Goal: Transaction & Acquisition: Purchase product/service

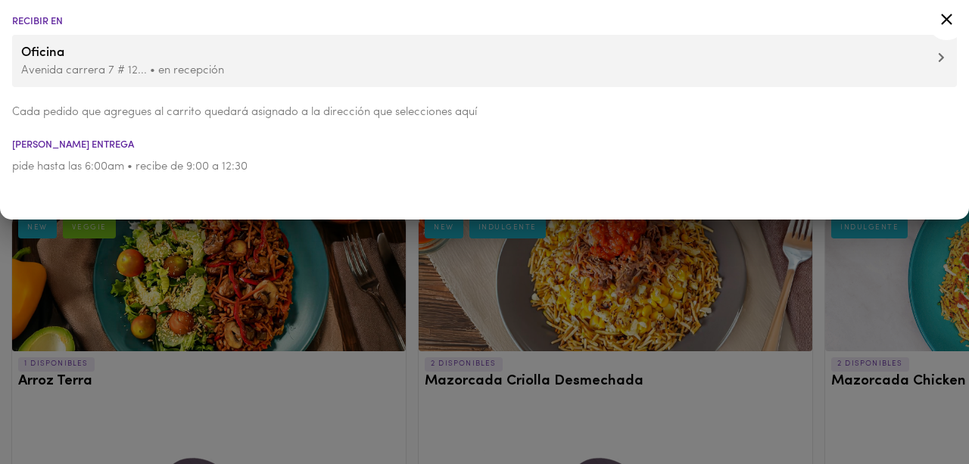
click at [400, 285] on div at bounding box center [484, 232] width 969 height 464
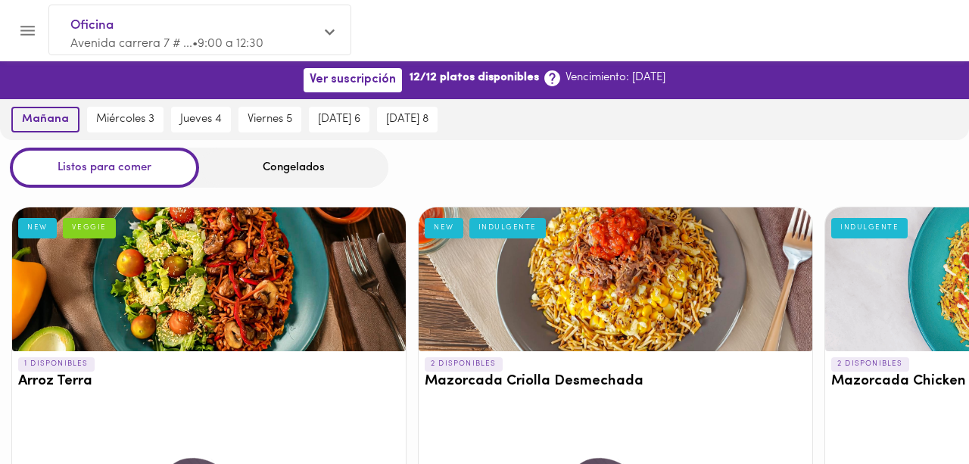
click at [58, 117] on span "mañana" at bounding box center [45, 120] width 47 height 14
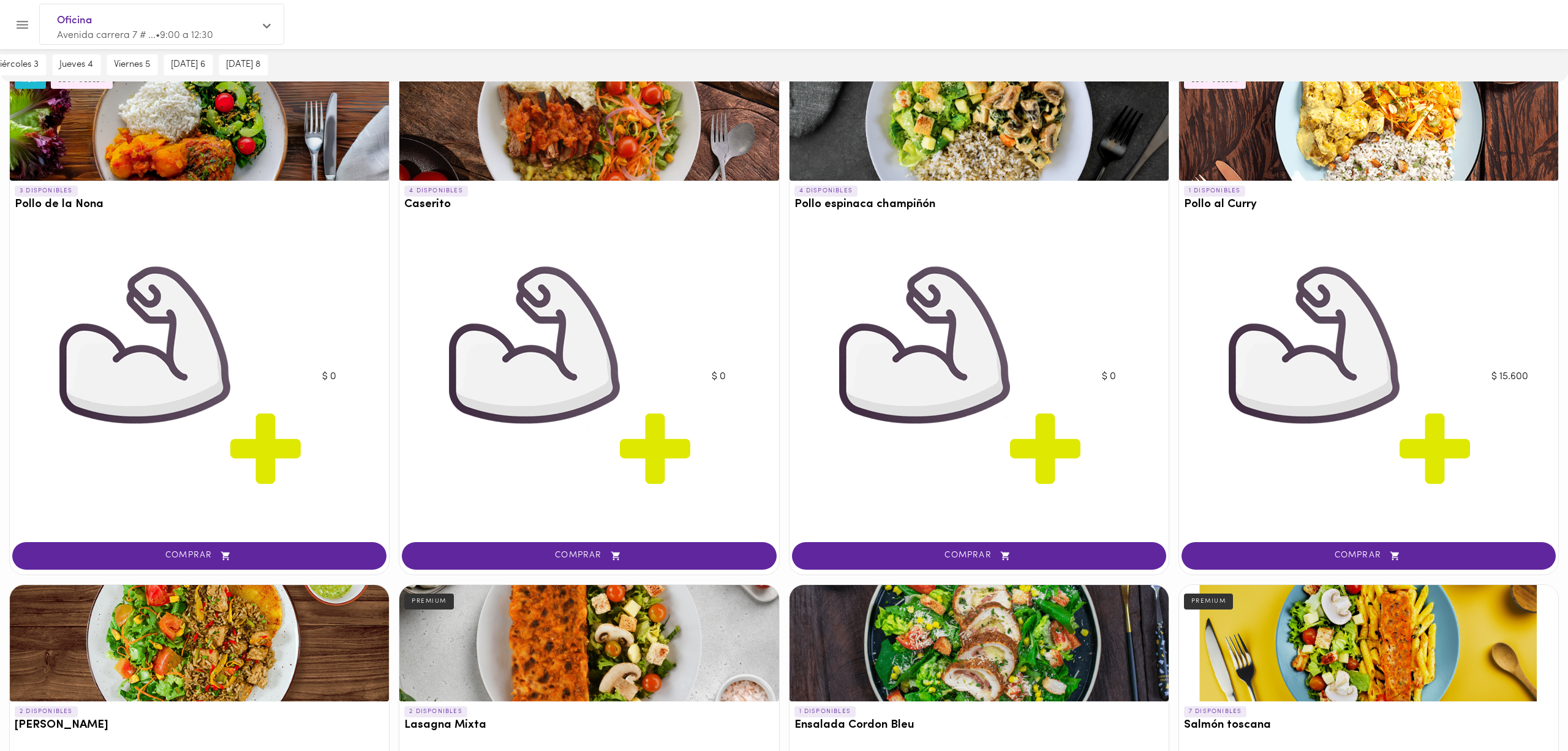
scroll to position [1174, 0]
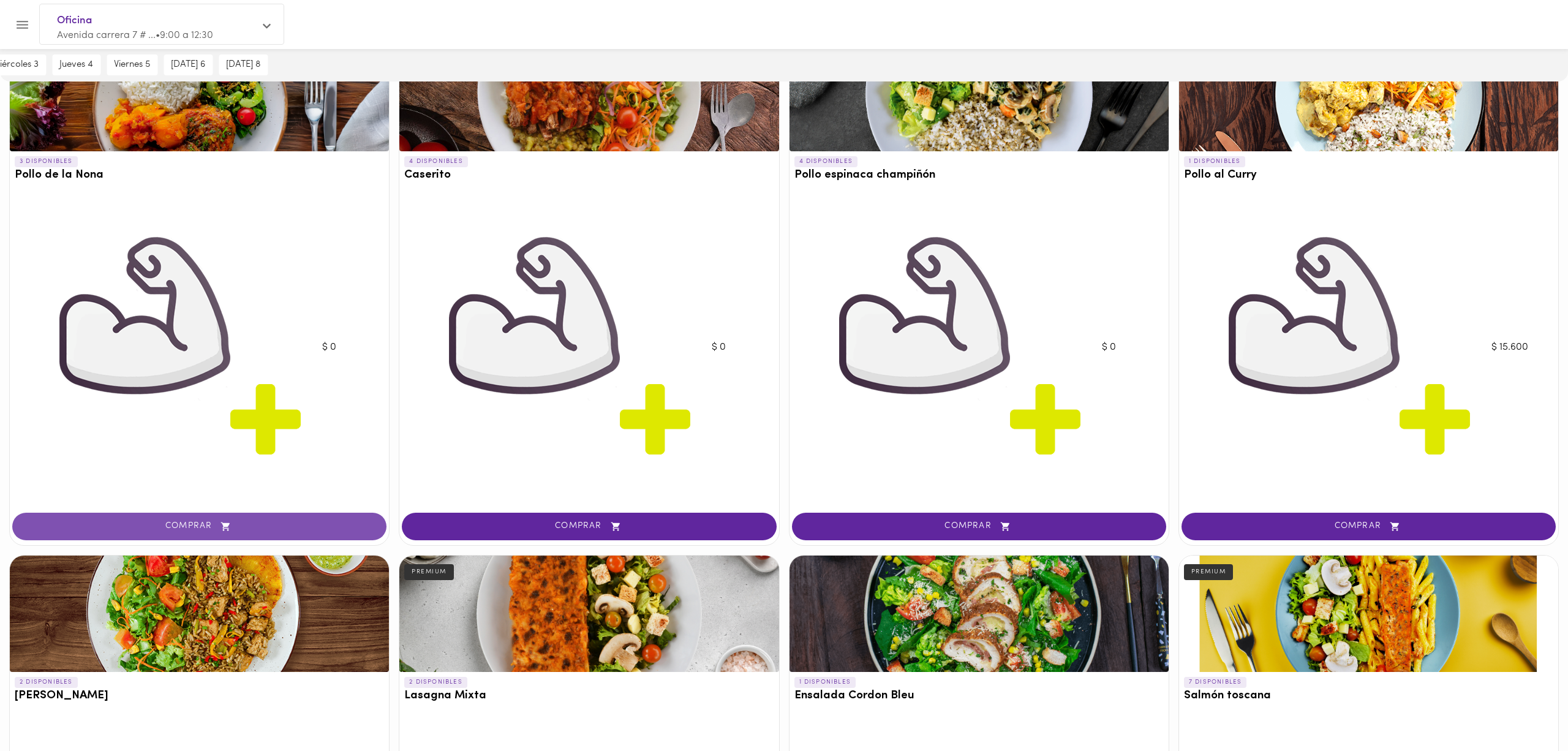
click at [229, 375] on icon "button" at bounding box center [225, 526] width 15 height 11
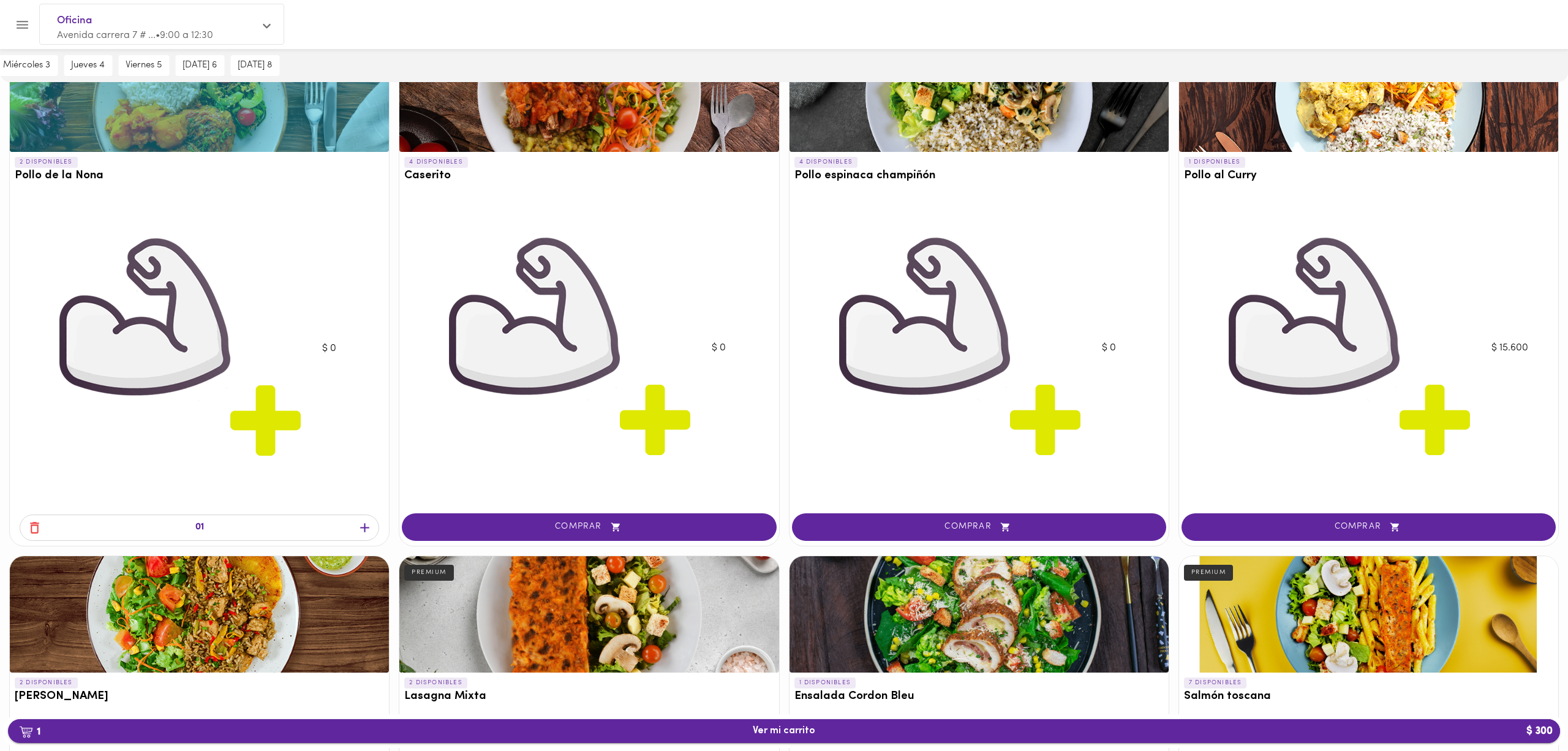
click at [784, 375] on span "1 Ver mi carrito $ 300" at bounding box center [784, 731] width 62 height 11
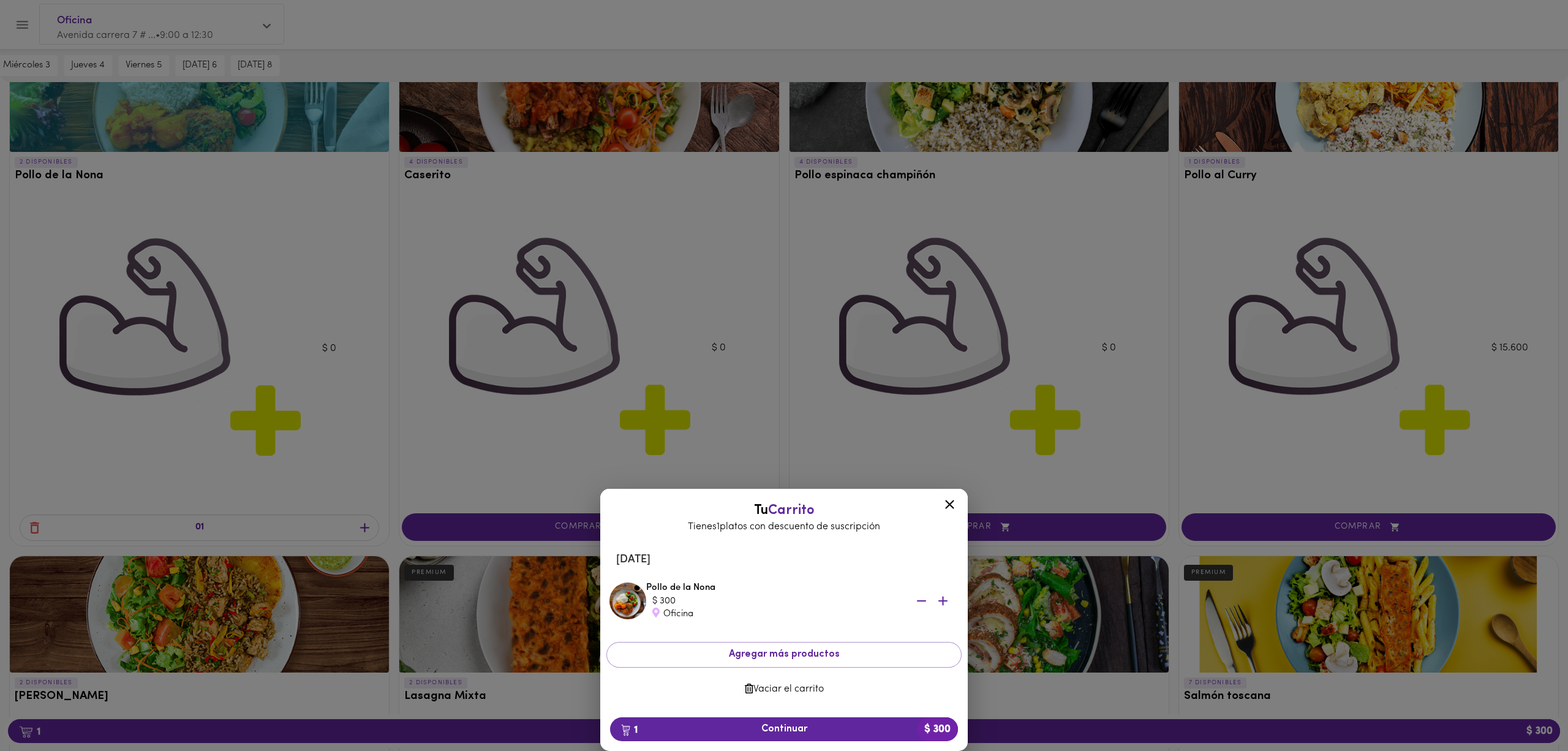
click at [784, 375] on icon "button" at bounding box center [942, 600] width 15 height 15
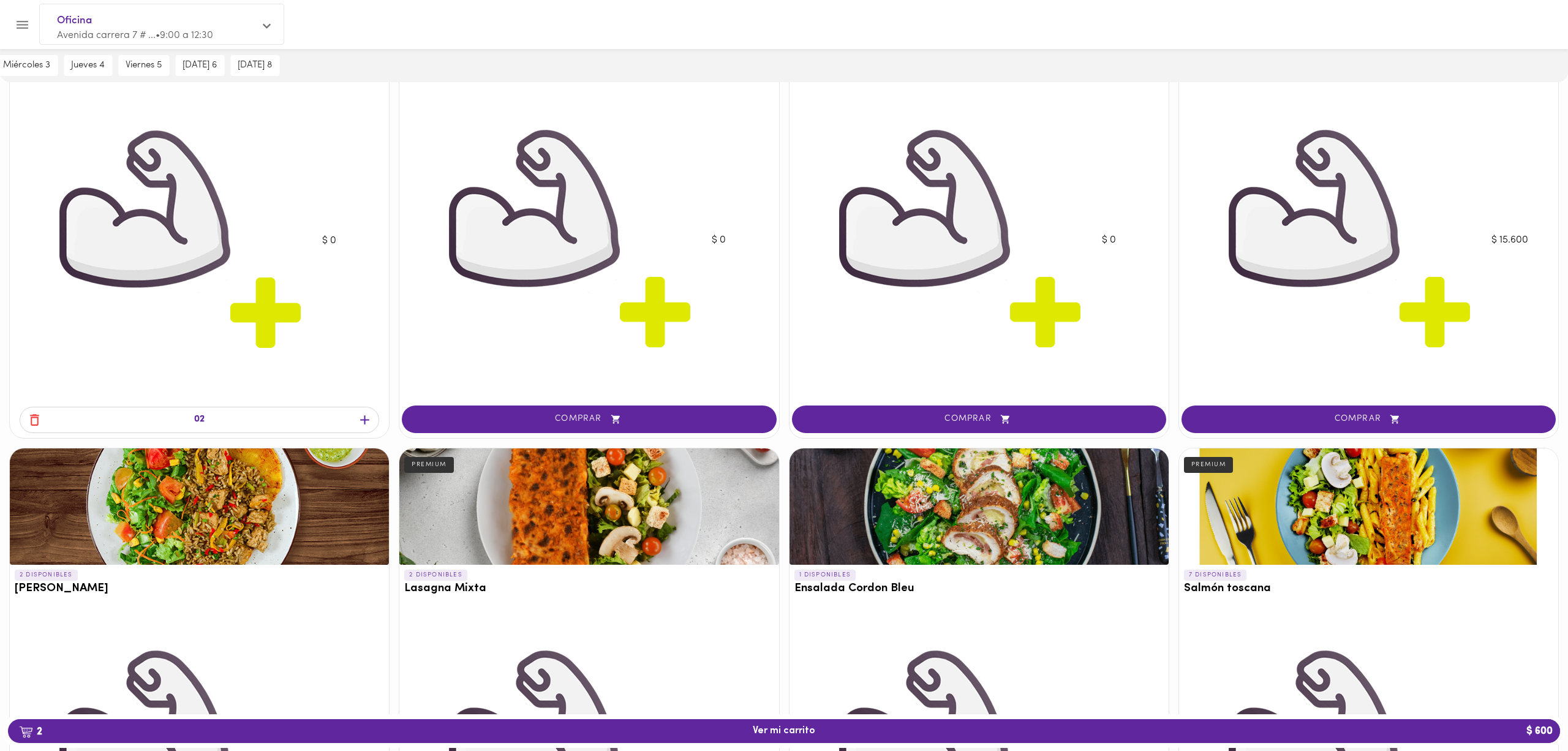
scroll to position [1290, 0]
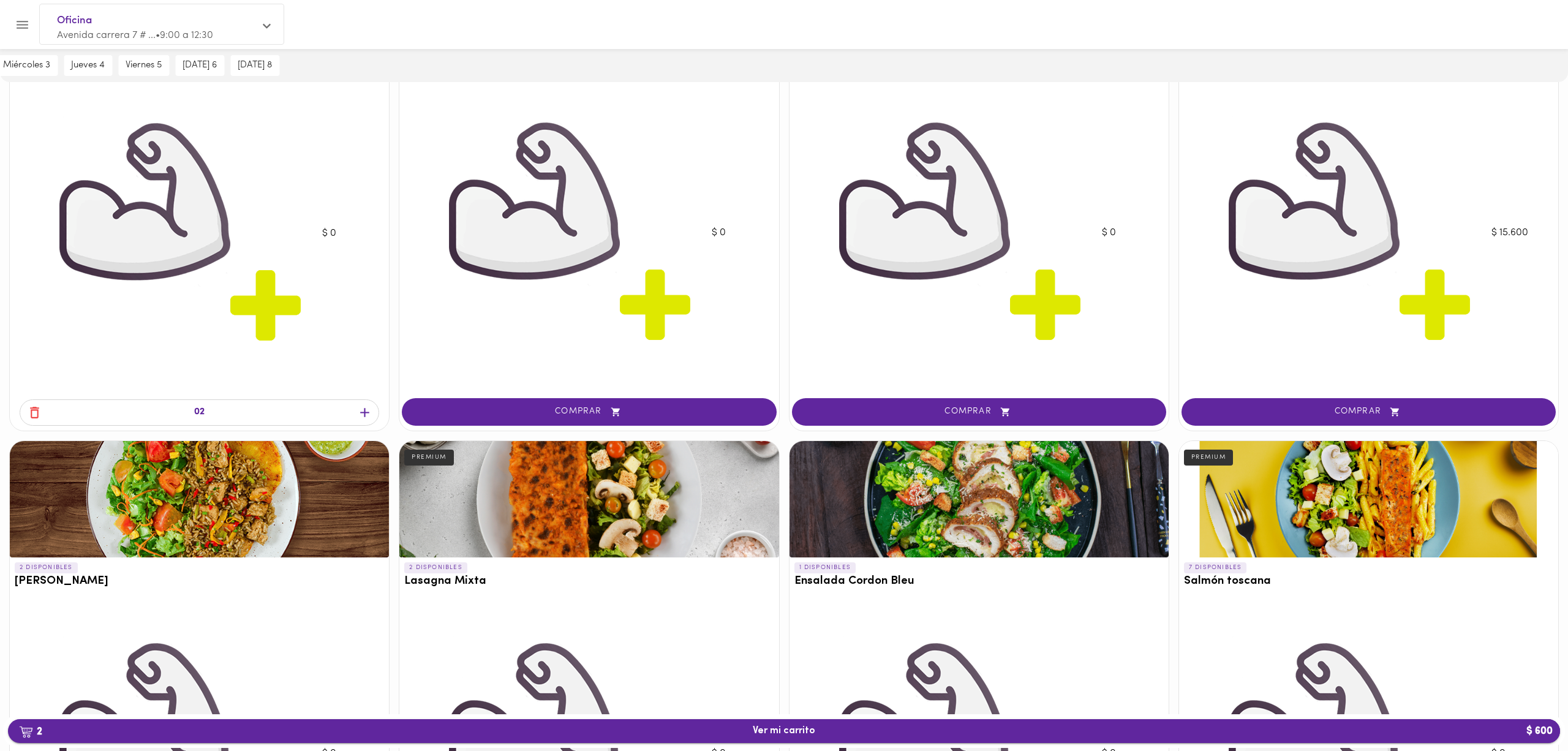
click at [784, 375] on span "2 Ver mi carrito $ 600" at bounding box center [784, 731] width 1532 height 11
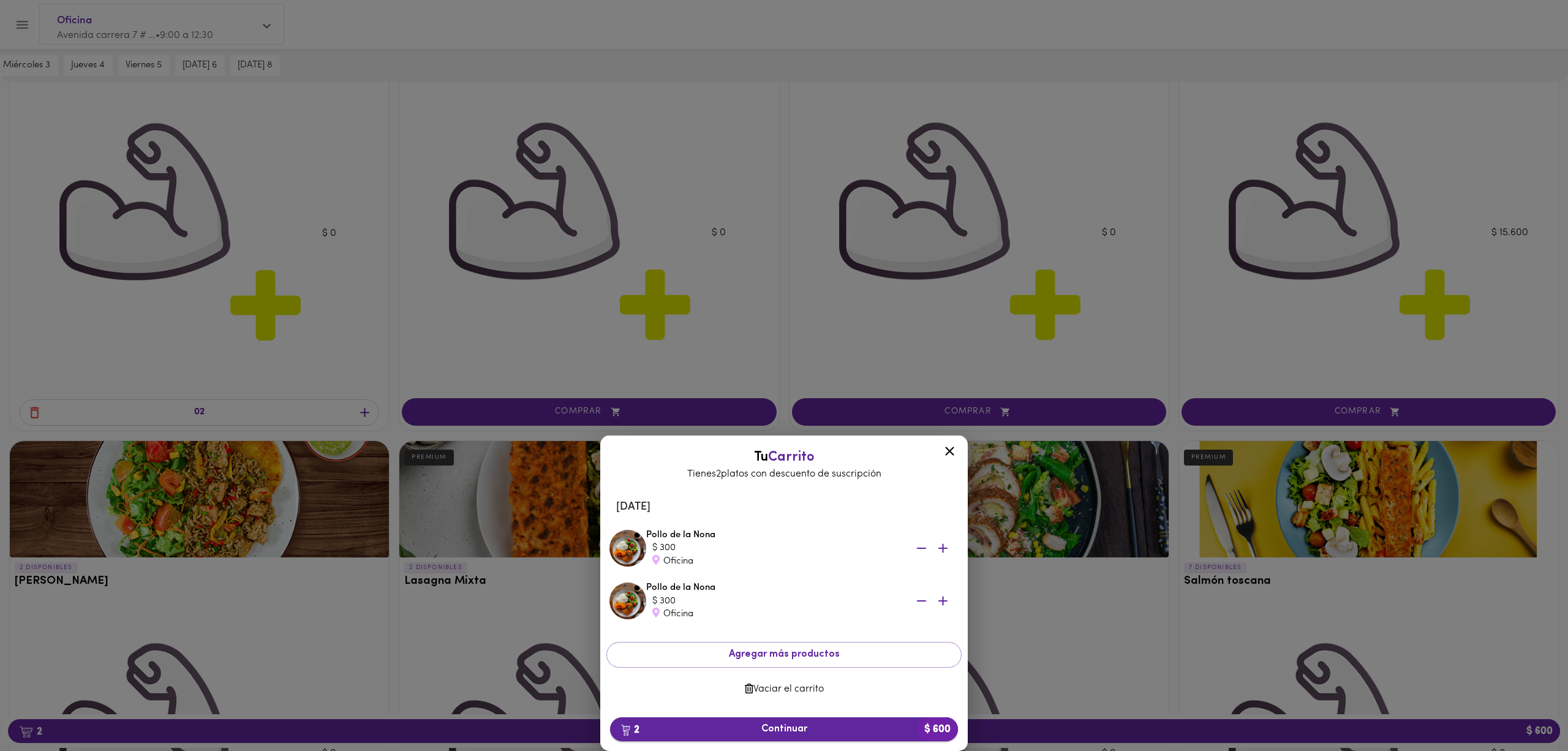
click at [784, 375] on span "2 Continuar $ 600" at bounding box center [784, 729] width 329 height 11
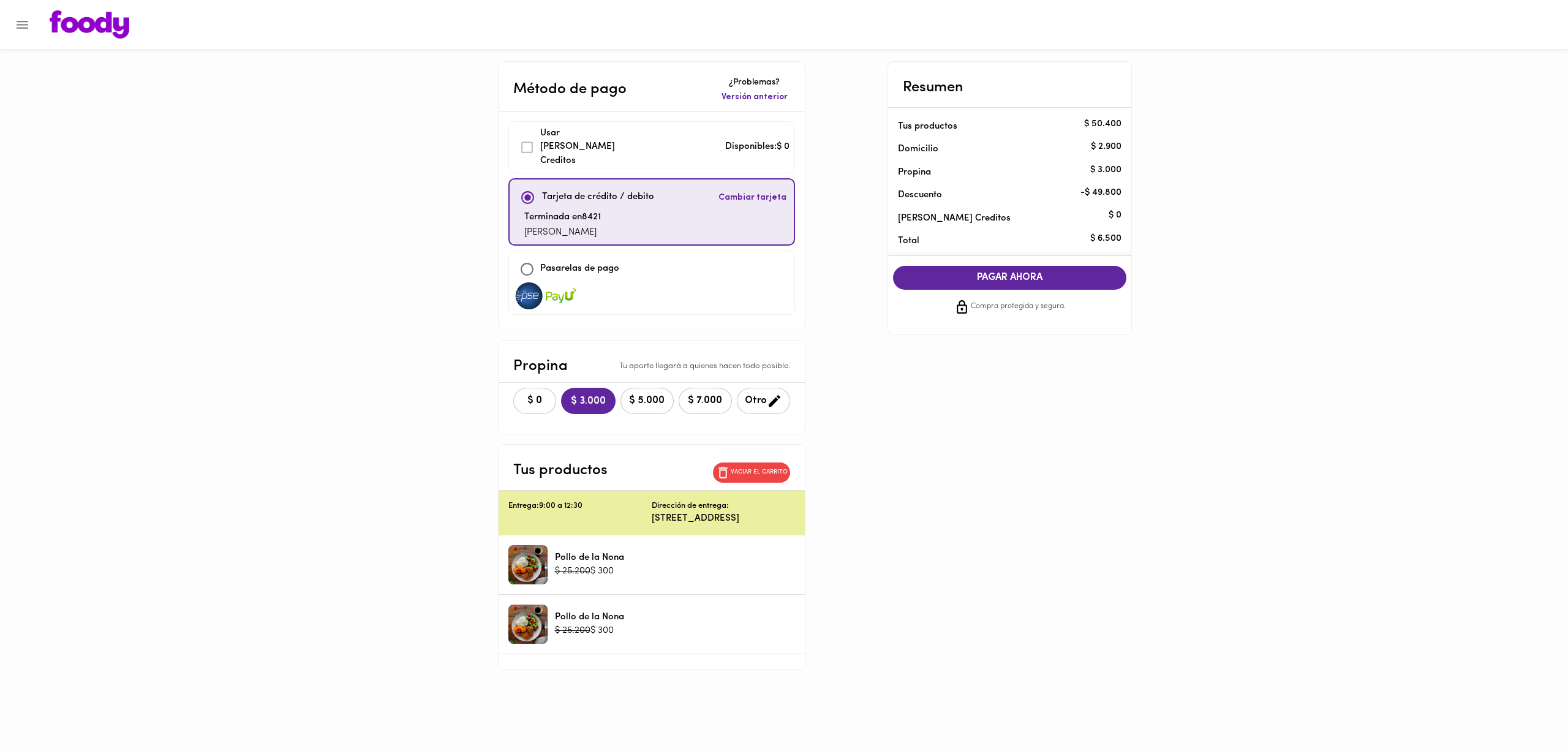
scroll to position [81, 0]
click at [767, 375] on icon "button" at bounding box center [774, 401] width 15 height 15
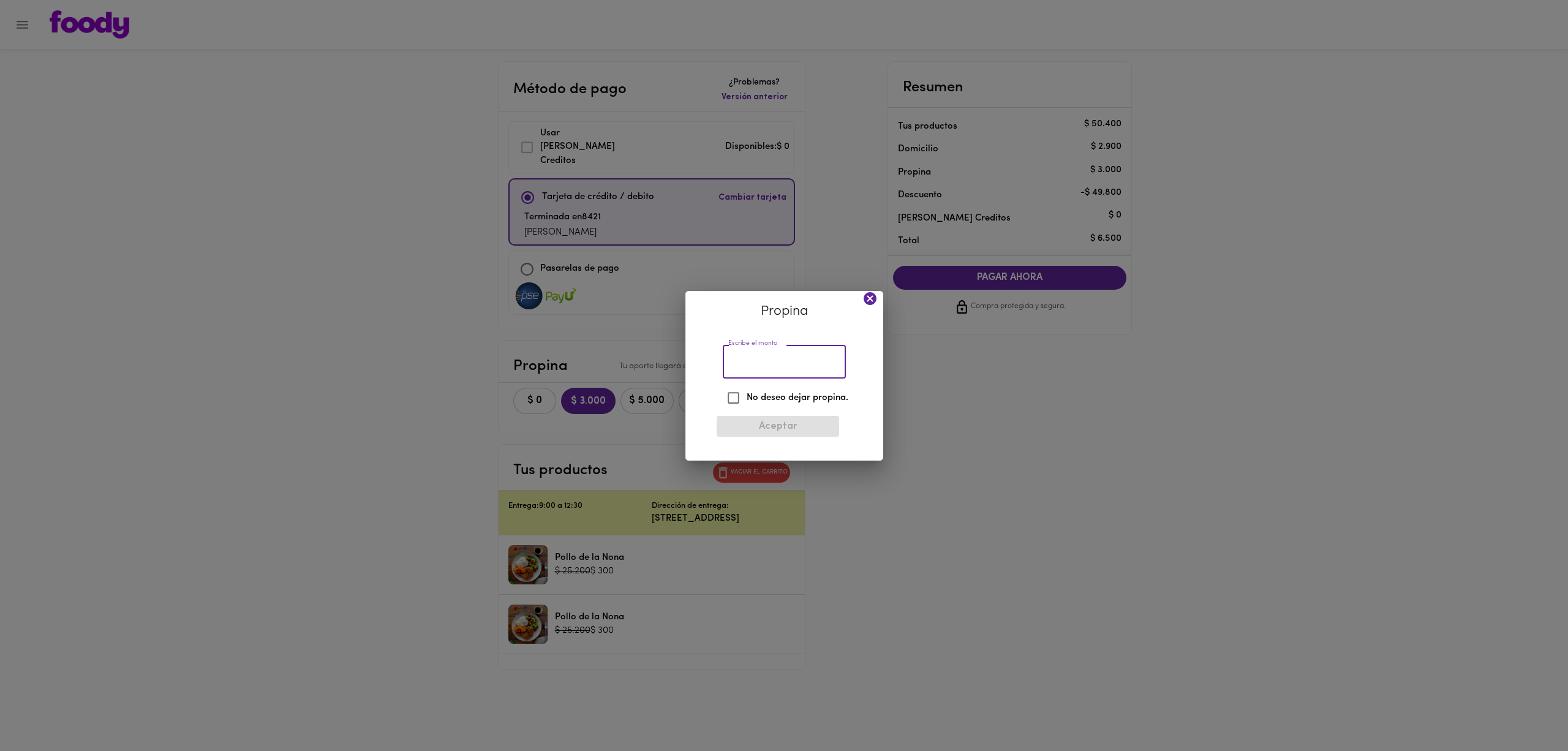
click at [784, 346] on input "Escribe el monto" at bounding box center [784, 363] width 123 height 34
type input "2000"
click at [769, 375] on span "Aceptar" at bounding box center [777, 426] width 103 height 11
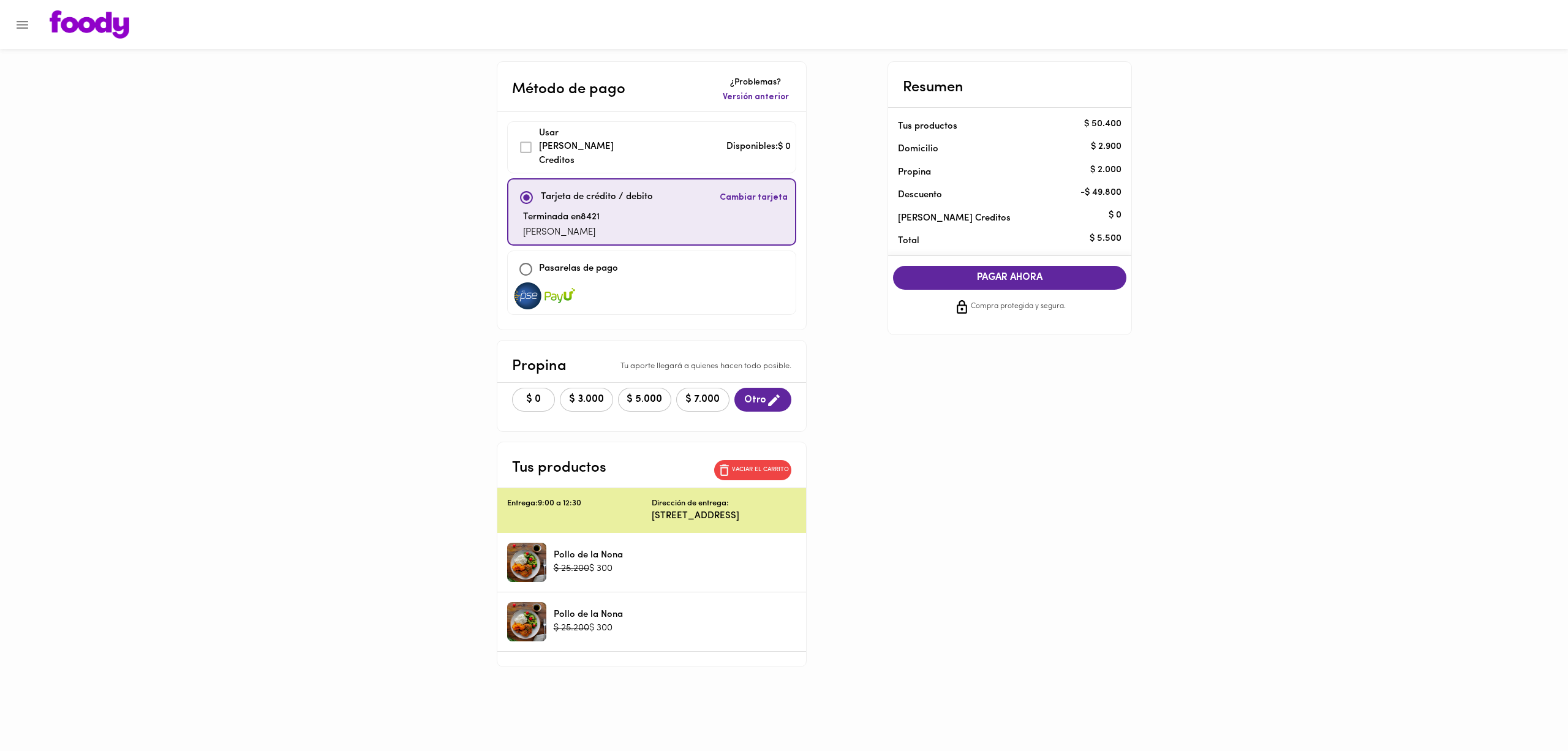
scroll to position [91, 0]
click at [784, 265] on button "PAGAR AHORA" at bounding box center [1009, 278] width 234 height 24
